Goal: Task Accomplishment & Management: Use online tool/utility

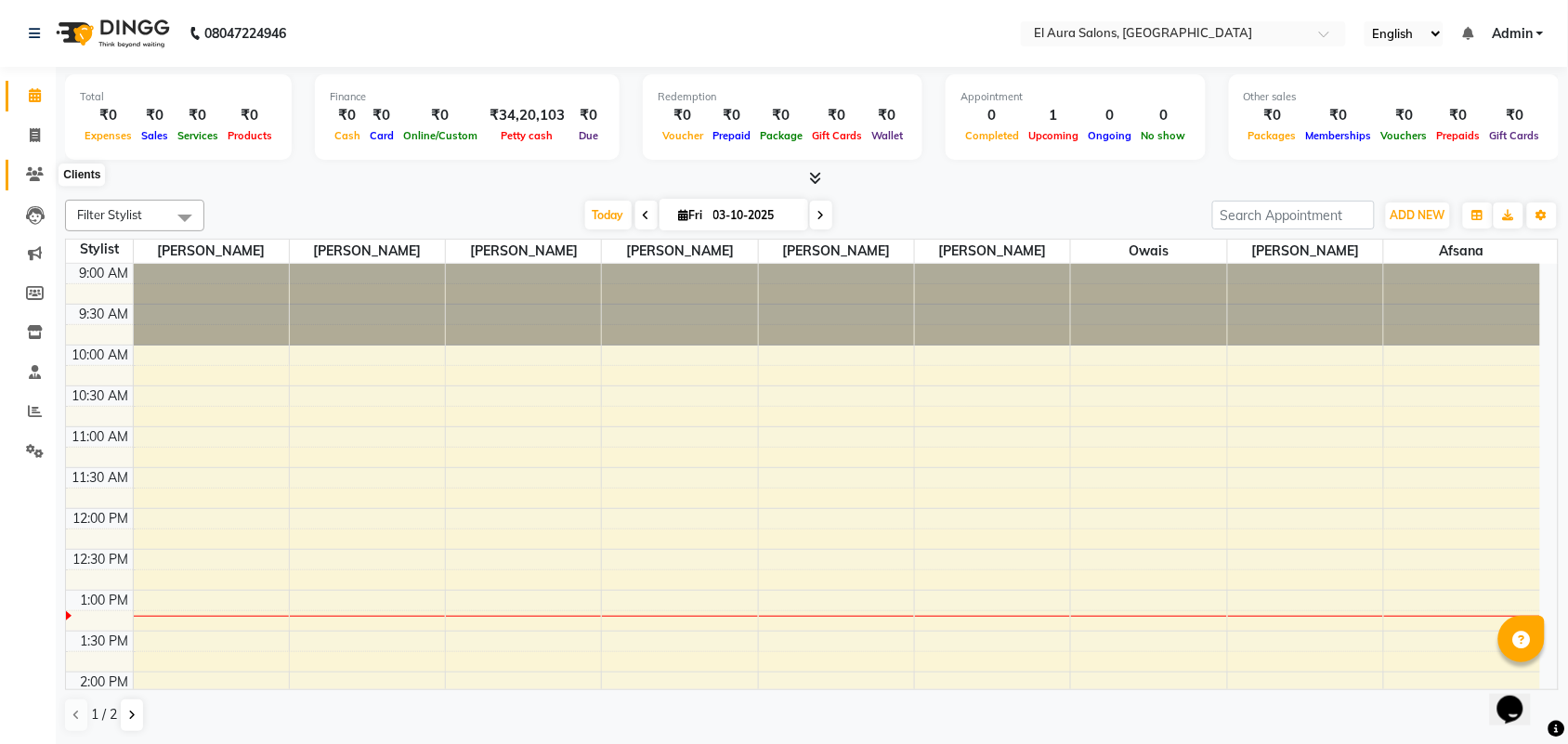
click at [39, 179] on icon at bounding box center [34, 174] width 18 height 14
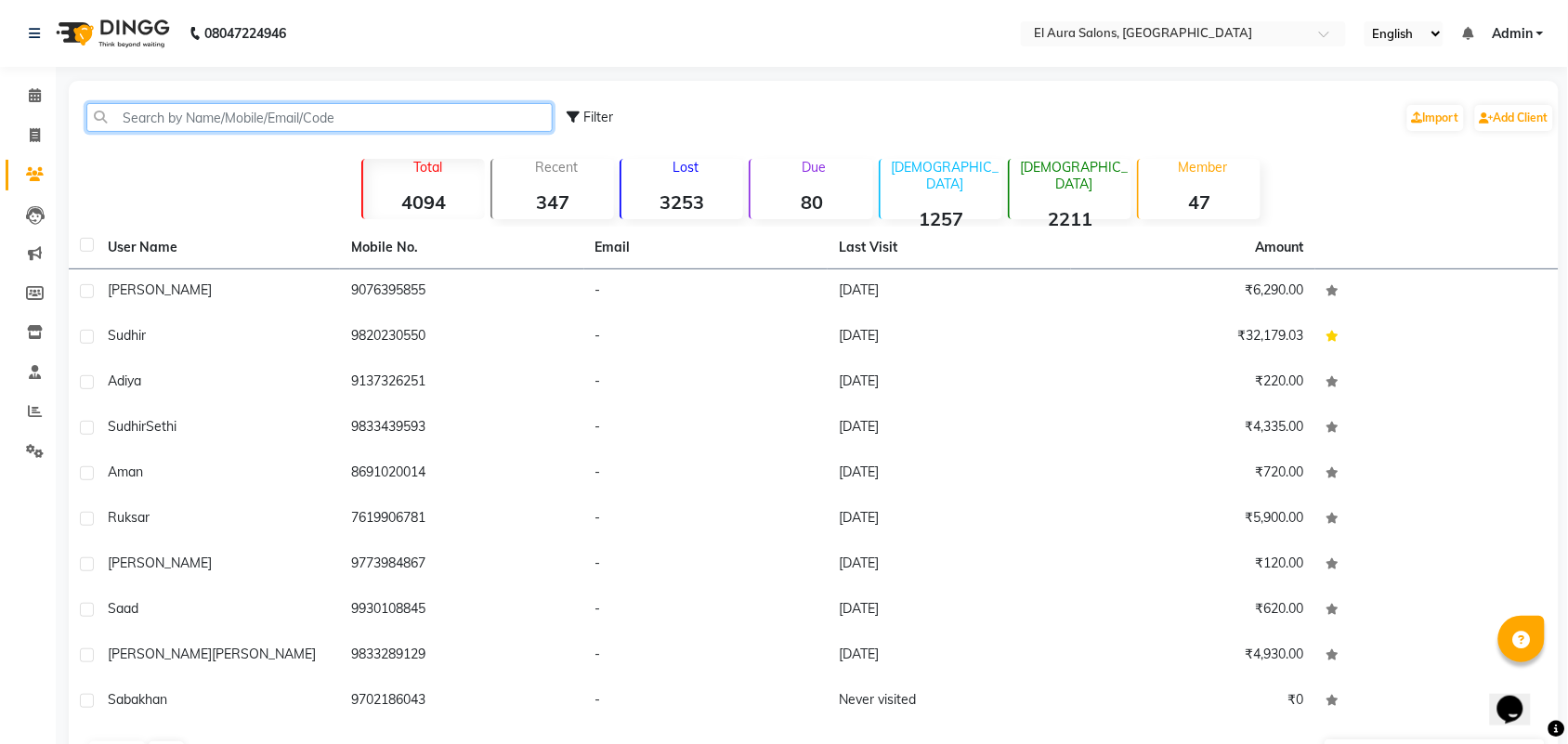
click at [234, 108] on input "text" at bounding box center [319, 117] width 466 height 28
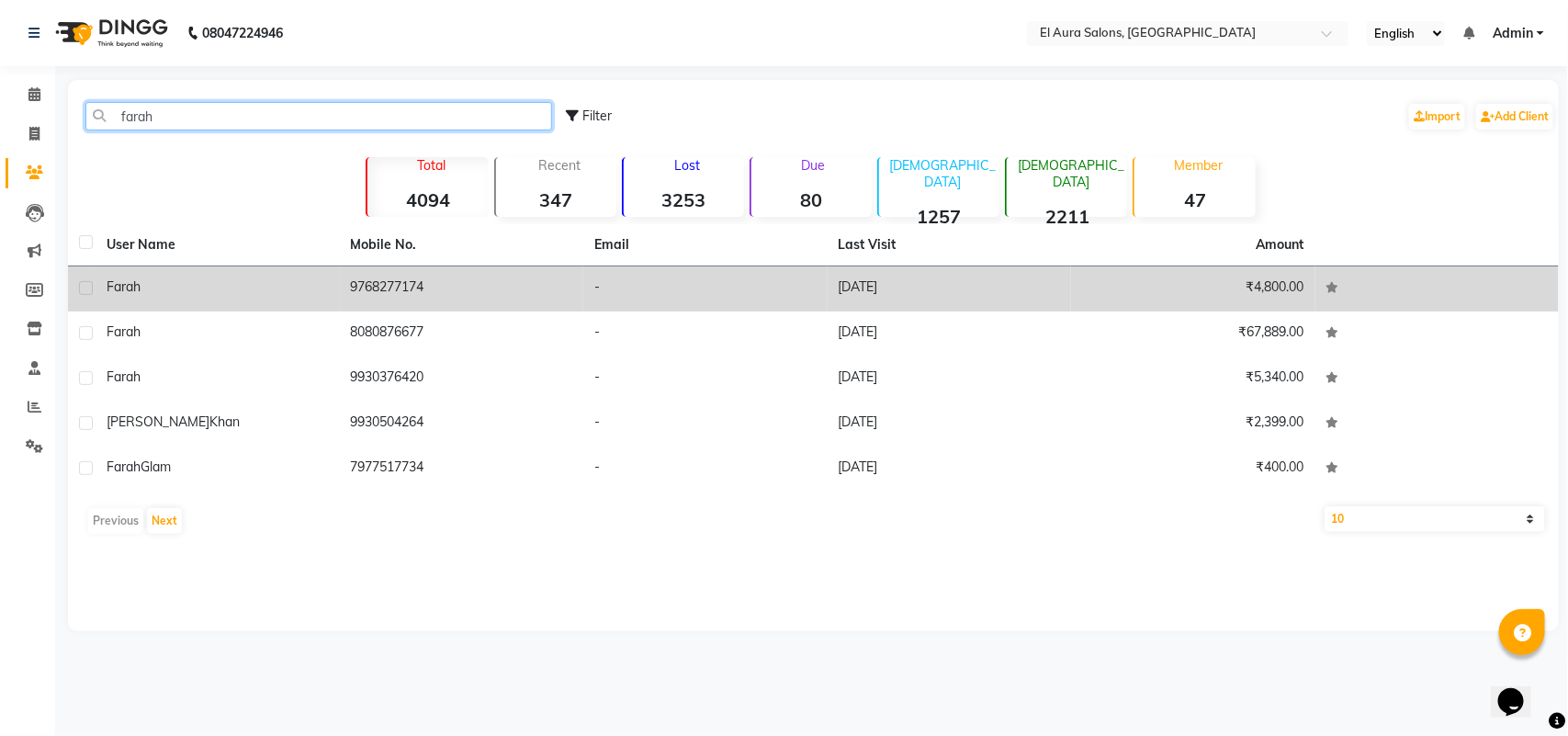
type input "farah"
click at [272, 300] on td "Farah" at bounding box center [217, 289] width 244 height 45
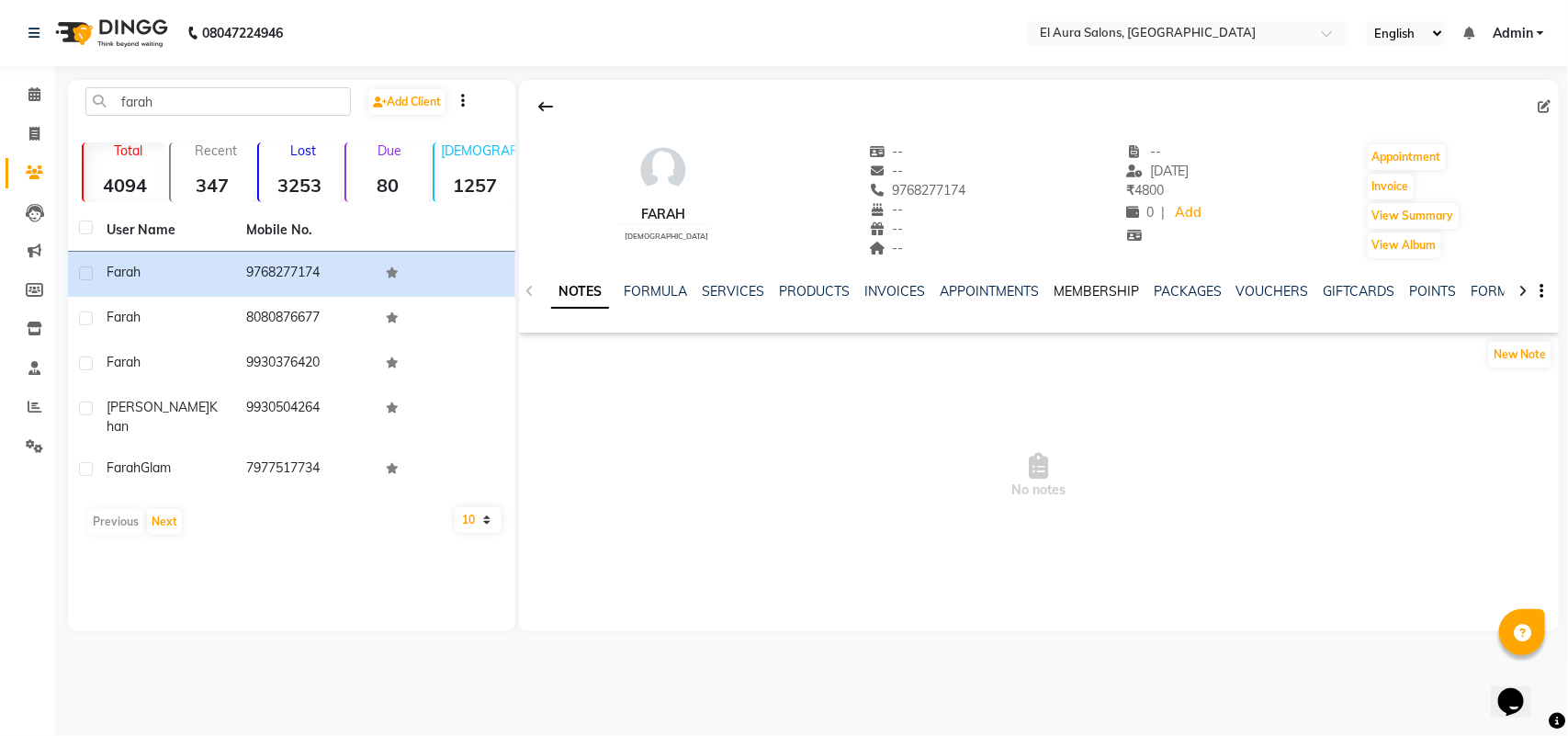
click at [1075, 294] on link "MEMBERSHIP" at bounding box center [1096, 291] width 85 height 17
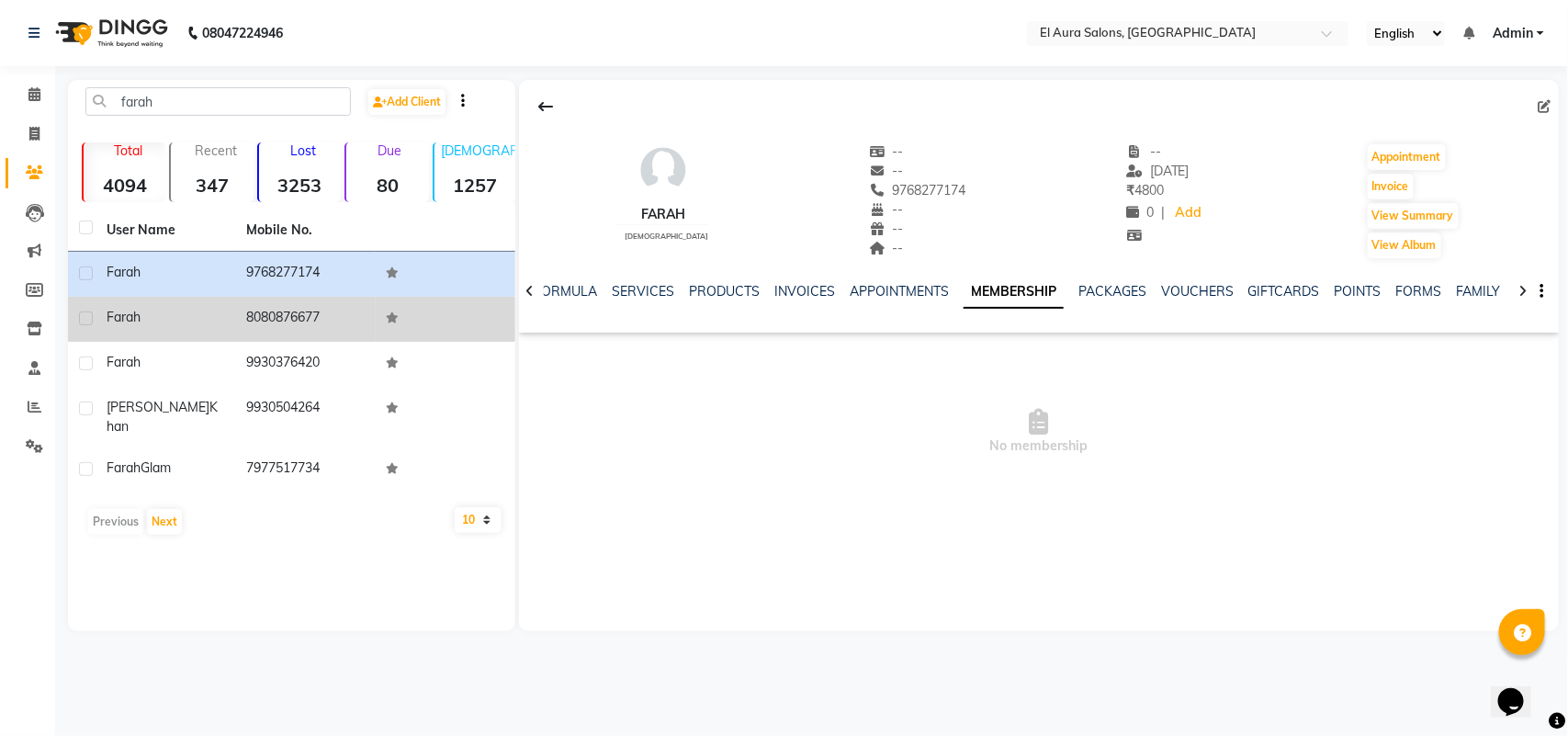
click at [350, 328] on td "8080876677" at bounding box center [304, 319] width 139 height 45
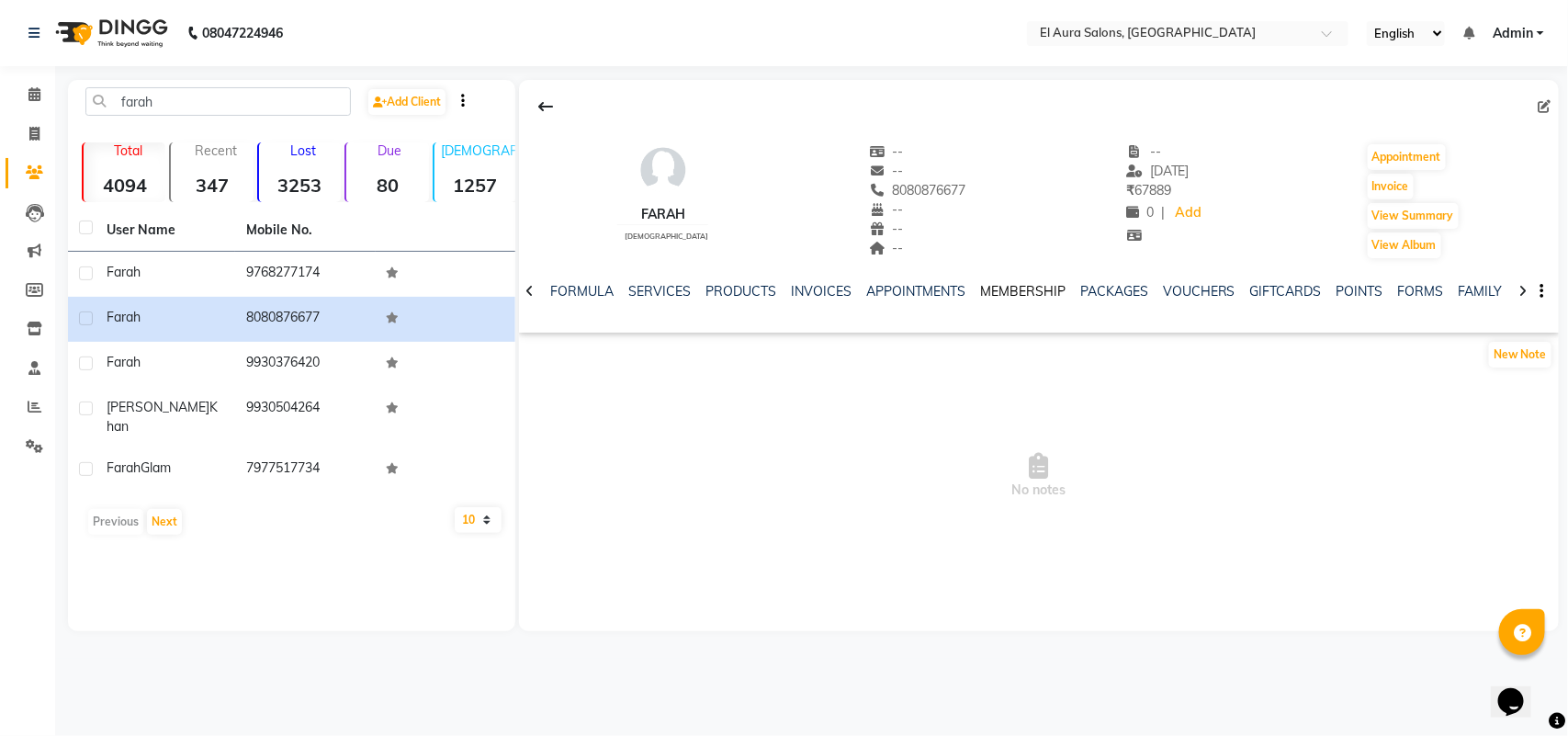
click at [1039, 287] on link "MEMBERSHIP" at bounding box center [1023, 291] width 85 height 17
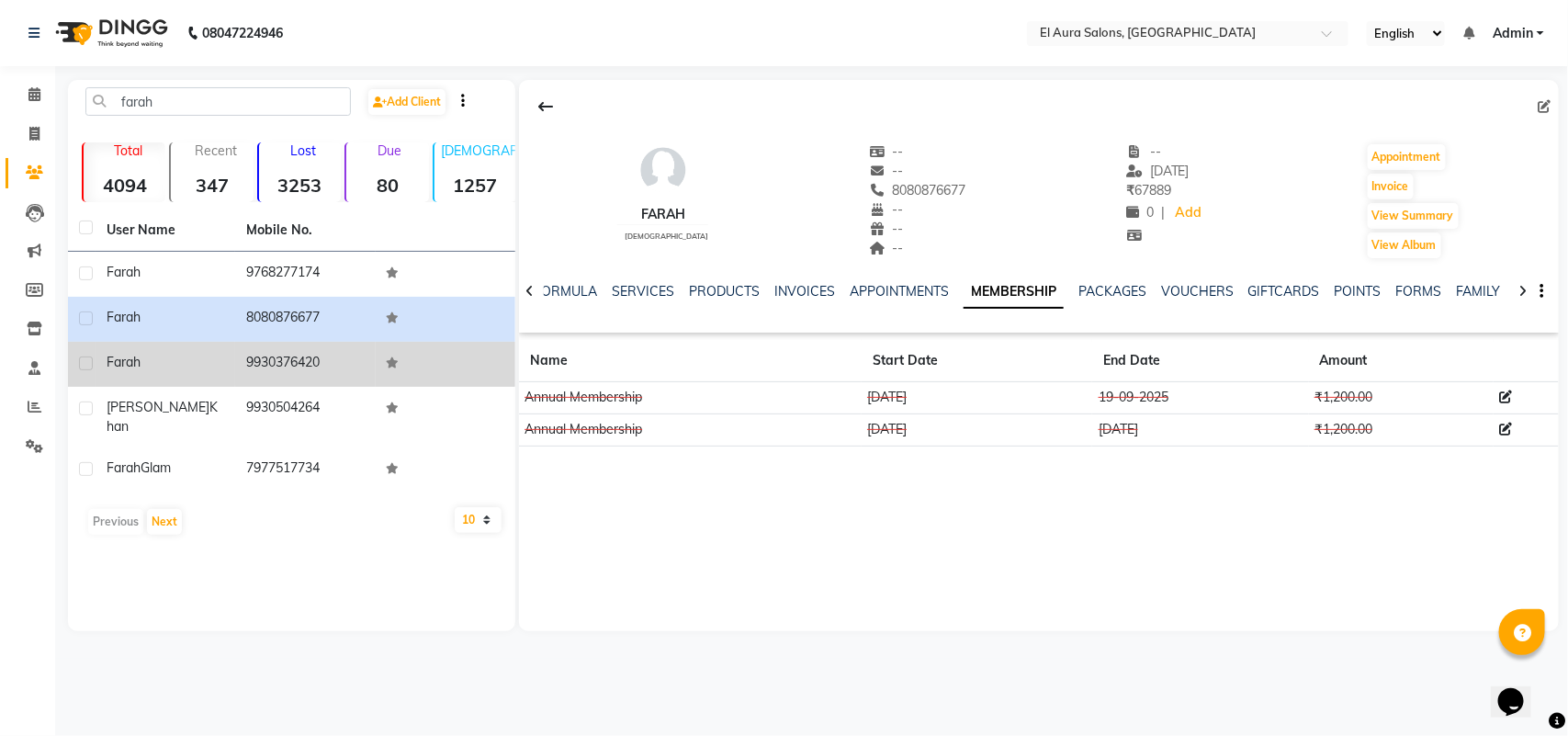
click at [193, 368] on div "Farah" at bounding box center [166, 362] width 118 height 20
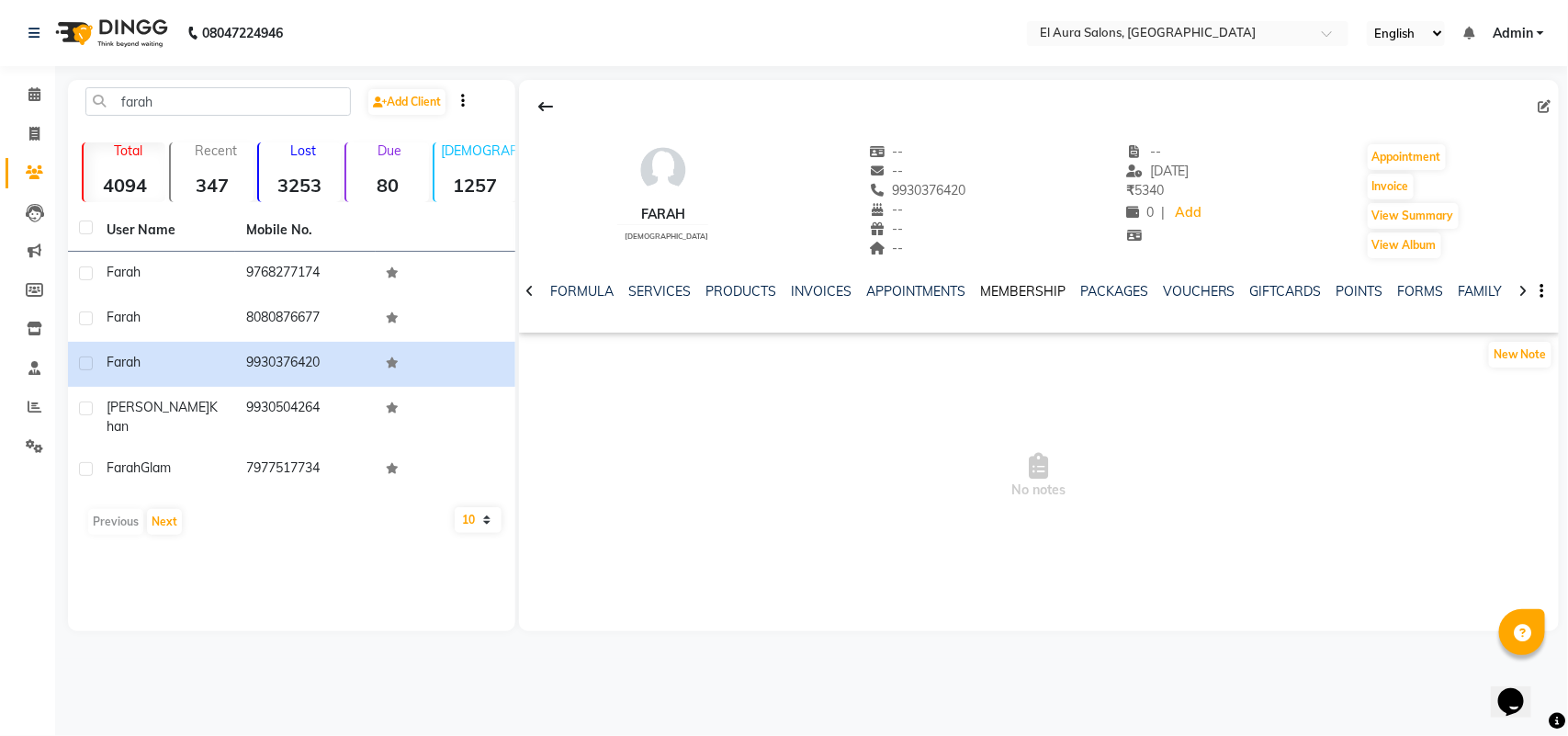
click at [1021, 291] on link "MEMBERSHIP" at bounding box center [1023, 291] width 85 height 17
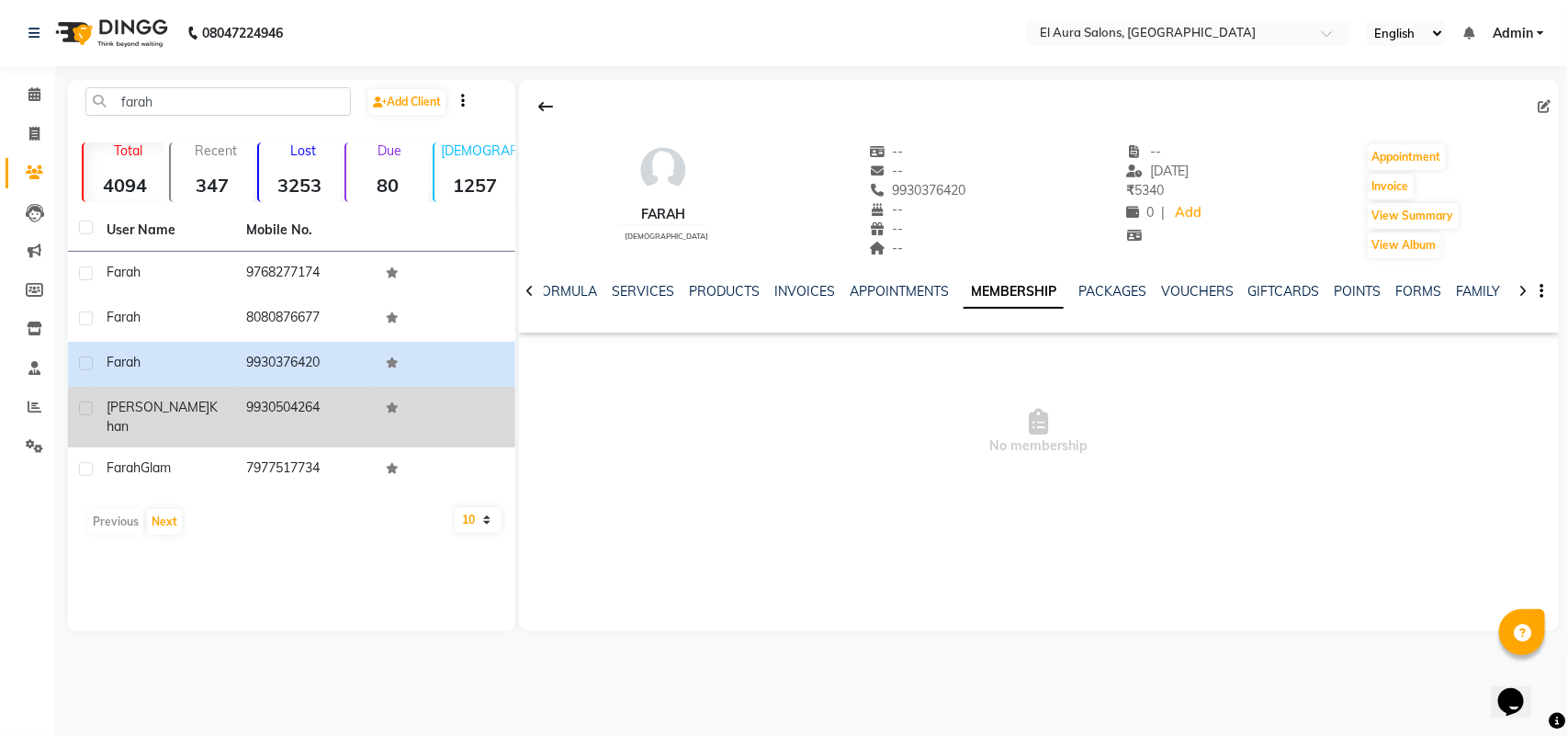
click at [260, 402] on td "9930504264" at bounding box center [304, 416] width 139 height 61
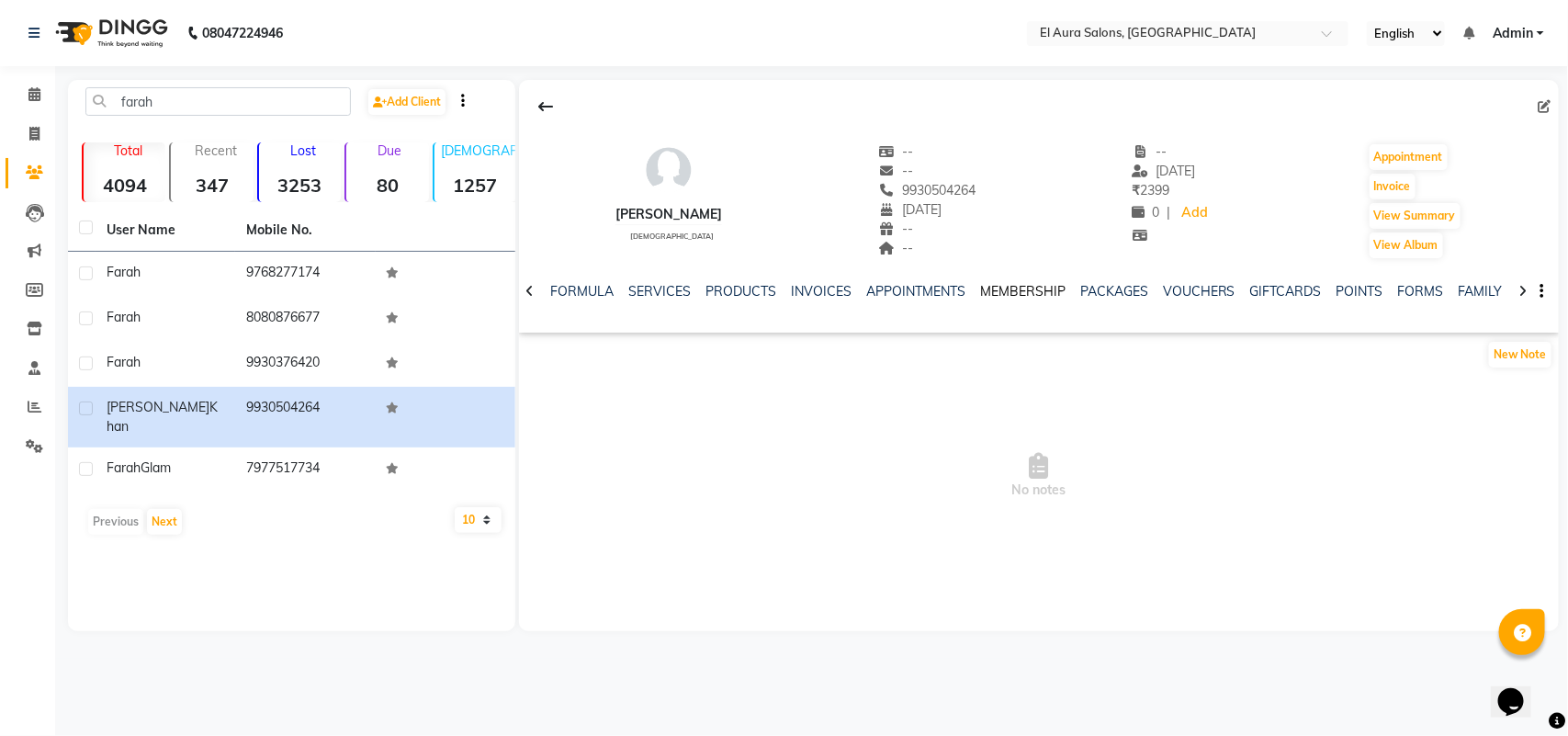
click at [1010, 286] on link "MEMBERSHIP" at bounding box center [1023, 291] width 85 height 17
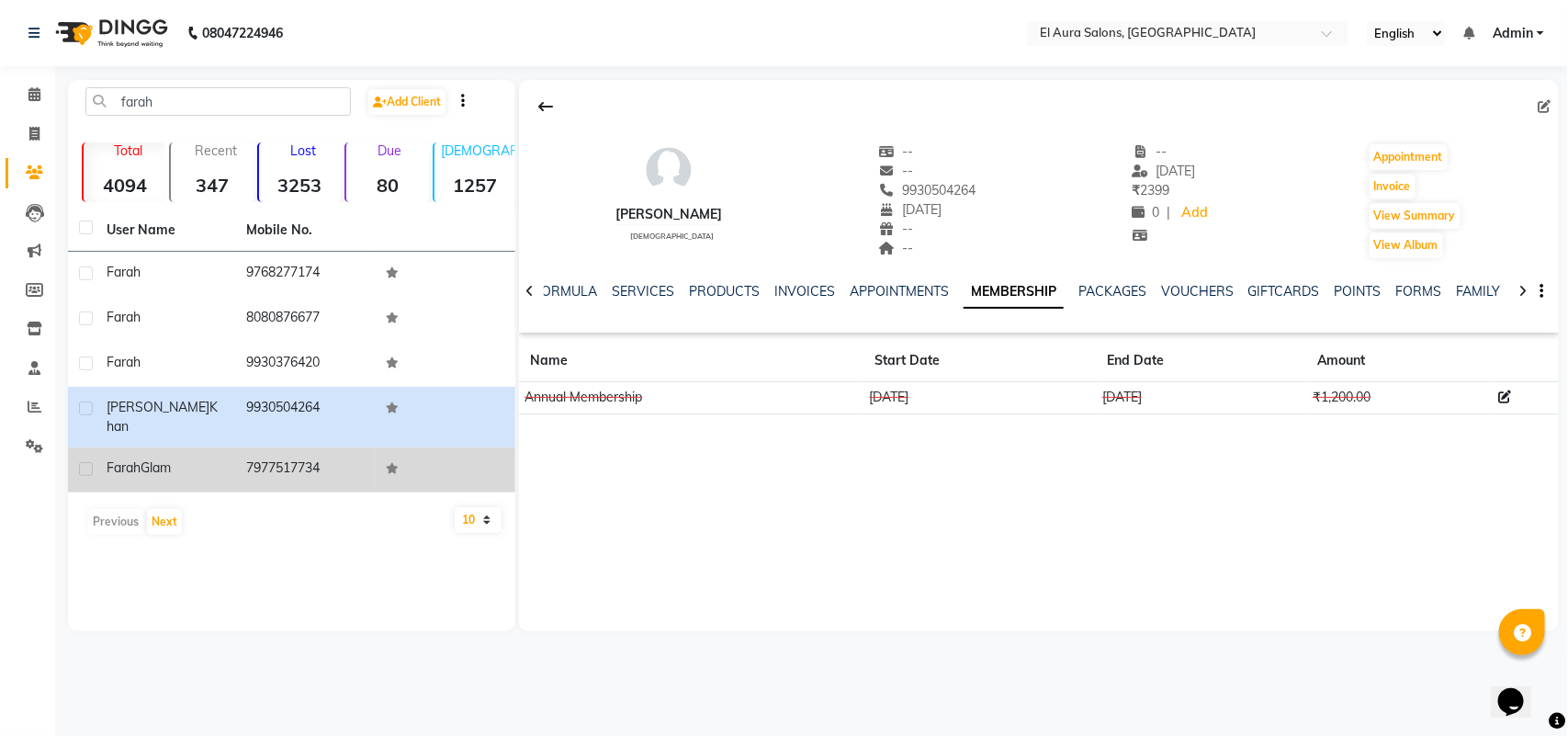
click at [350, 457] on td "7977517734" at bounding box center [304, 469] width 139 height 45
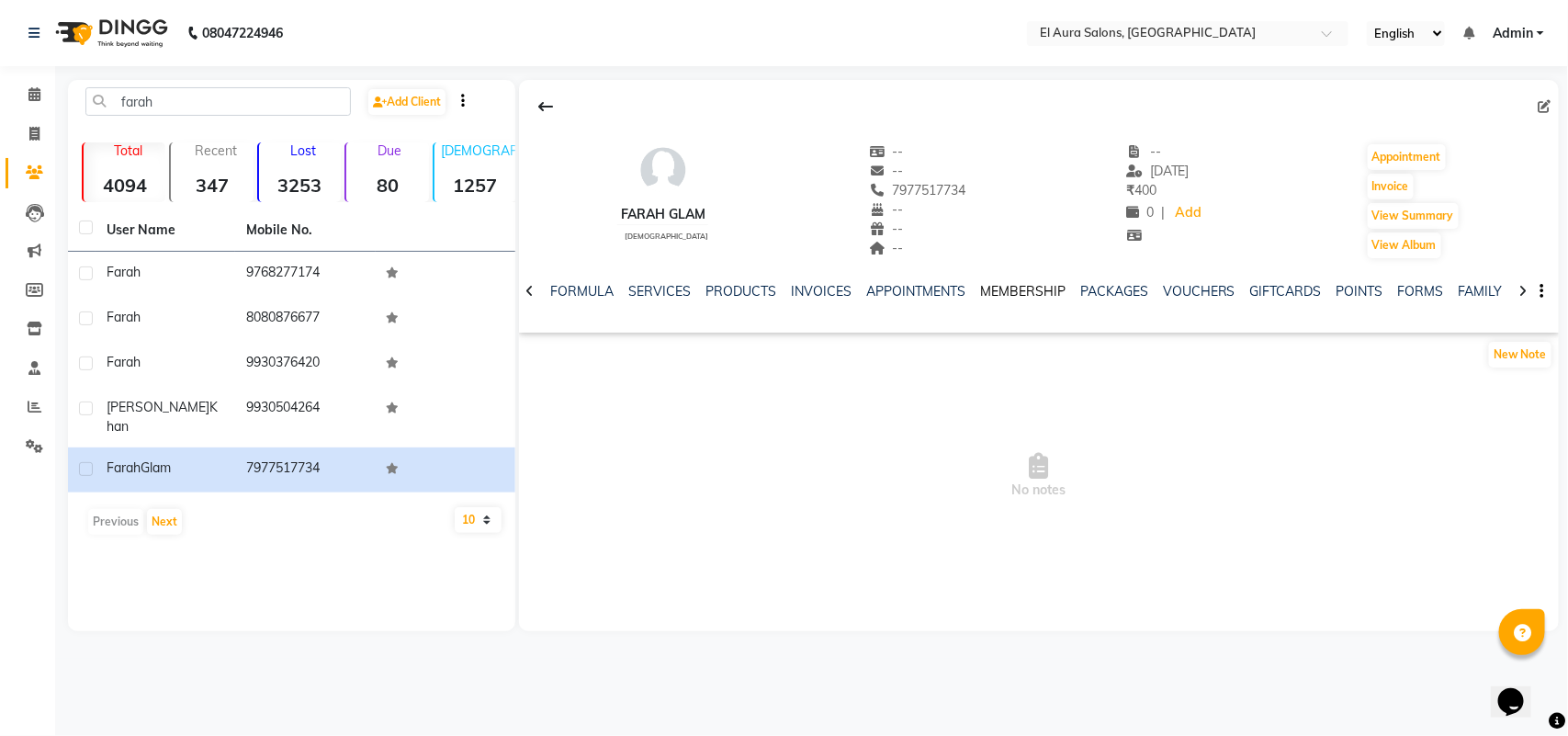
click at [1037, 284] on link "MEMBERSHIP" at bounding box center [1023, 291] width 85 height 17
click at [1402, 178] on button "Invoice" at bounding box center [1390, 186] width 46 height 25
select select "94"
select select "service"
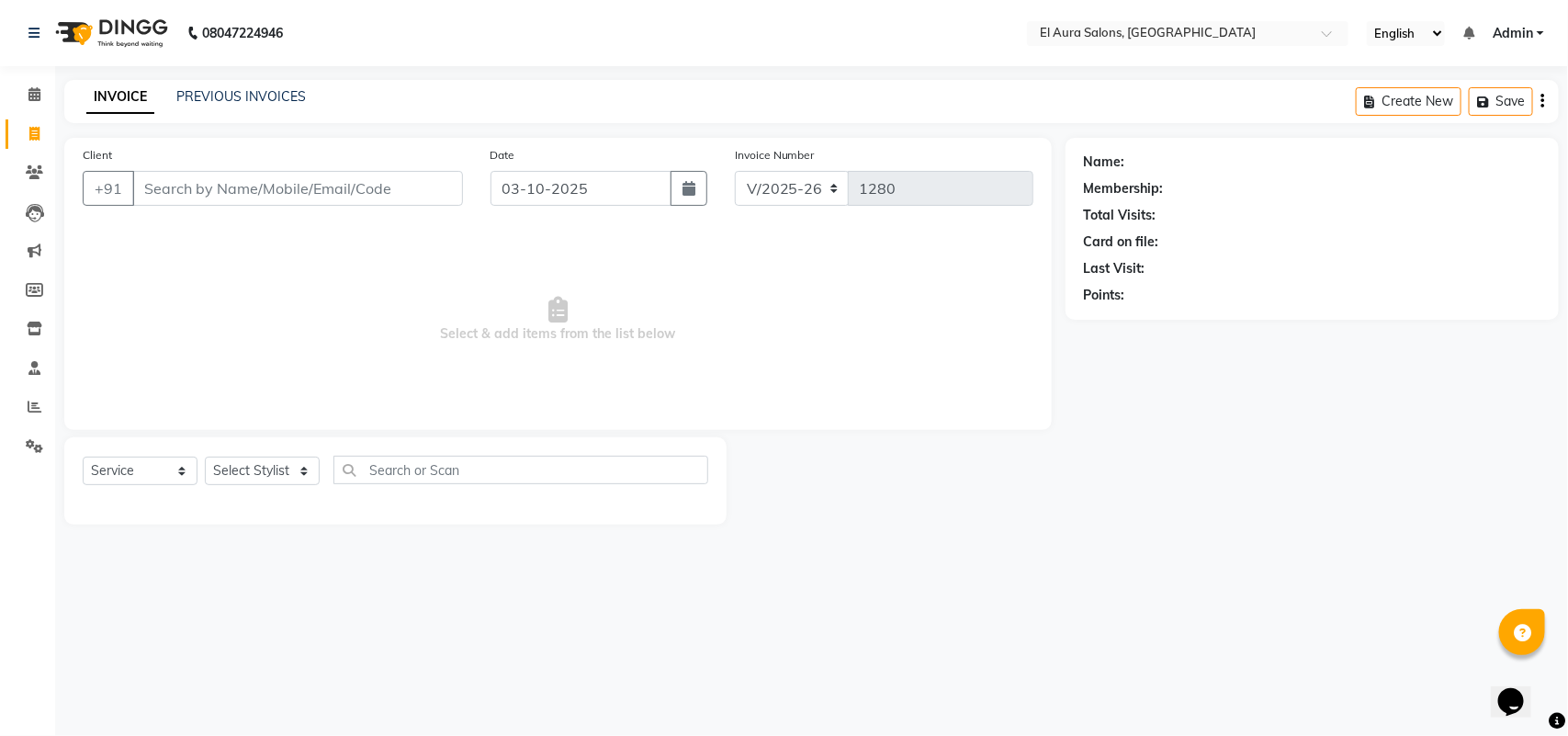
type input "7977517734"
